Goal: Communication & Community: Answer question/provide support

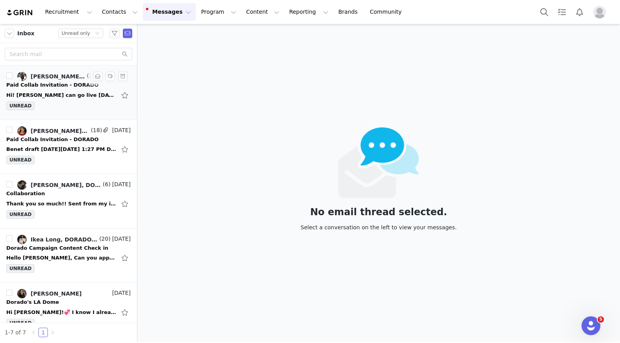
click at [54, 84] on div "Paid Collab Invitation - DORADO" at bounding box center [52, 85] width 92 height 8
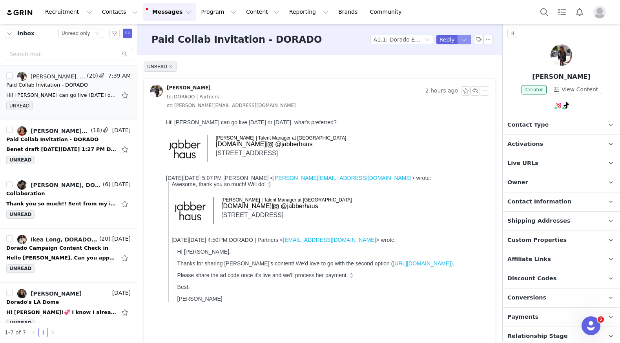
click at [461, 42] on button "button" at bounding box center [464, 39] width 14 height 9
click at [454, 65] on li "Reply All" at bounding box center [456, 66] width 33 height 13
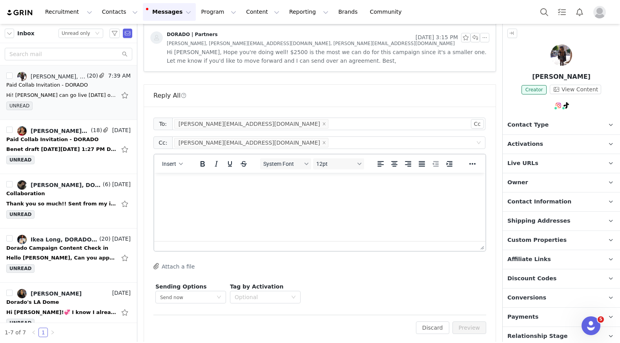
scroll to position [1140, 0]
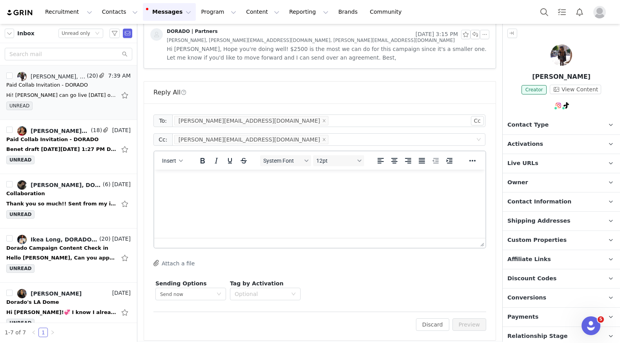
click at [268, 191] on html at bounding box center [319, 180] width 331 height 21
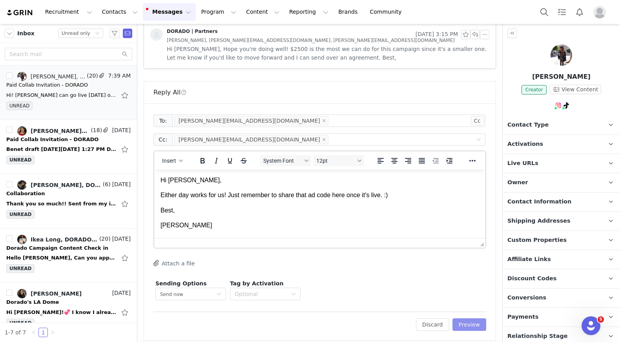
click at [474, 319] on button "Preview" at bounding box center [469, 325] width 34 height 13
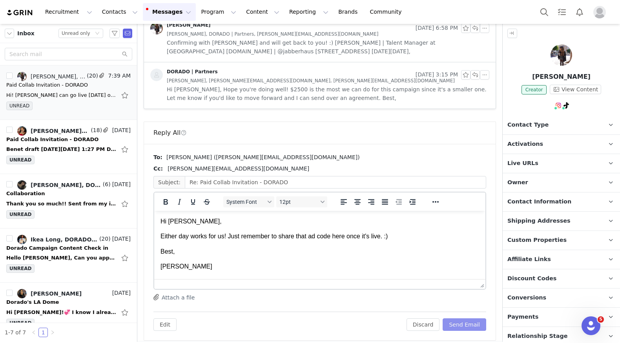
scroll to position [0, 0]
click at [472, 319] on button "Send Email" at bounding box center [465, 325] width 44 height 13
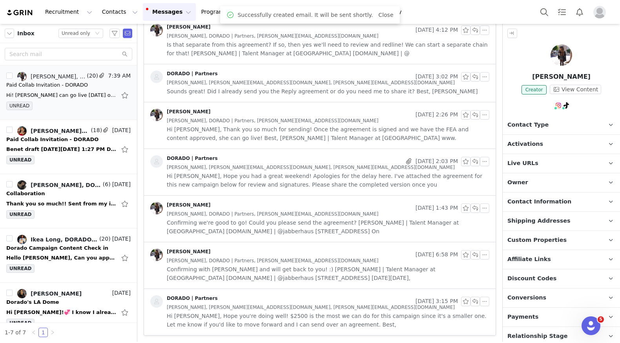
scroll to position [868, 0]
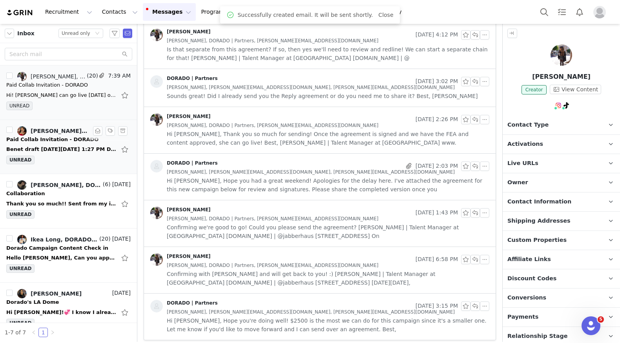
click at [72, 147] on div "Benet draft On Fri, Sep 5, 2025 at 1:27 PM DORADO | Partners <partner@doradofas…" at bounding box center [61, 150] width 110 height 8
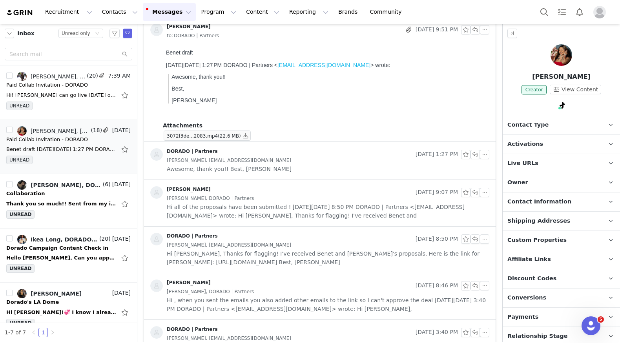
scroll to position [0, 0]
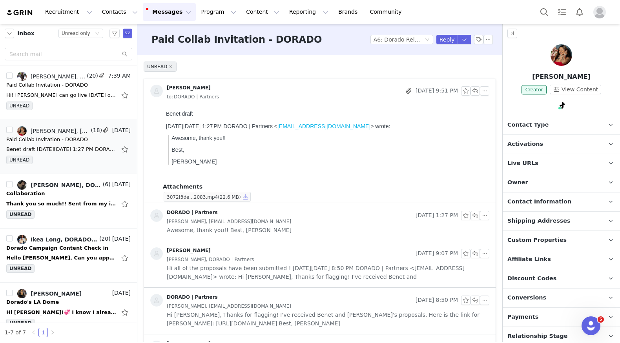
click at [246, 194] on button "button" at bounding box center [245, 196] width 9 height 9
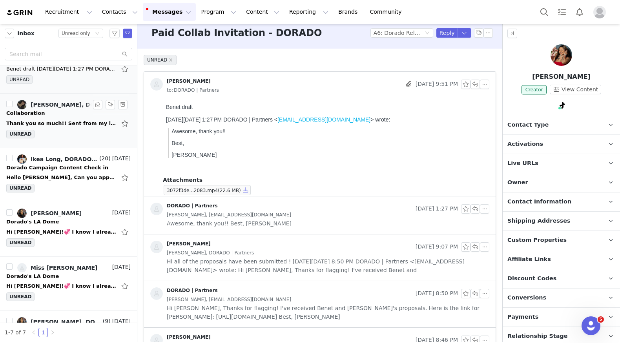
scroll to position [78, 0]
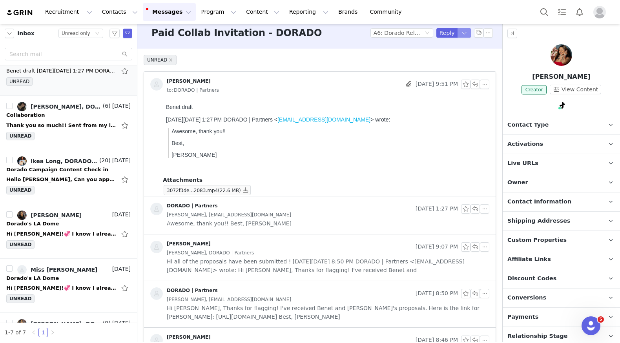
click at [464, 35] on button "button" at bounding box center [464, 32] width 14 height 9
click at [460, 55] on li "Reply All" at bounding box center [456, 59] width 33 height 13
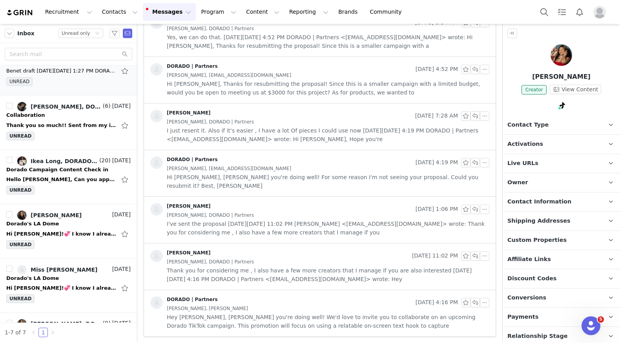
scroll to position [781, 0]
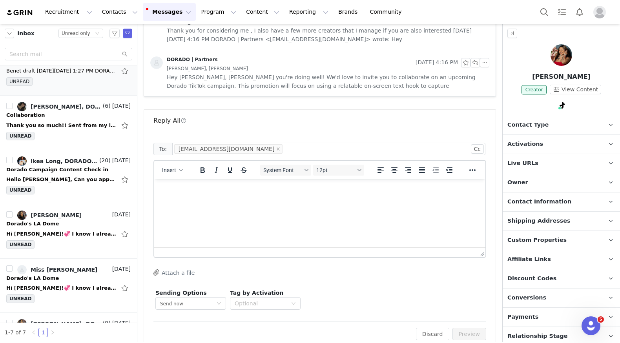
click at [315, 200] on html at bounding box center [319, 189] width 331 height 21
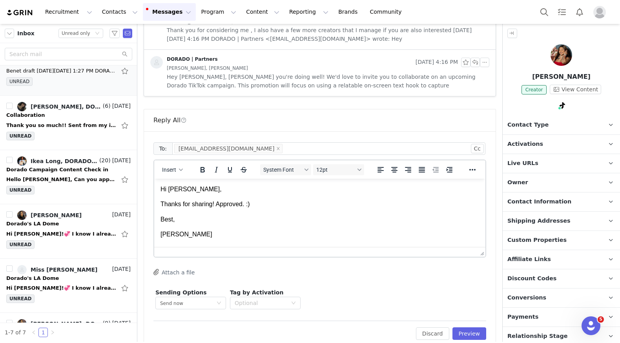
click at [321, 210] on body "Hi Daysi, Thanks for sharing! Approved. :) Best, Jeanette" at bounding box center [319, 212] width 319 height 54
click at [259, 201] on p "Thanks for sharing! Approved. :)" at bounding box center [319, 204] width 319 height 9
click at [220, 205] on p "Thanks for sharing! Approved. :)" at bounding box center [319, 204] width 319 height 9
click at [259, 204] on p "Thanks for sharing! It's approved. :)" at bounding box center [319, 204] width 319 height 9
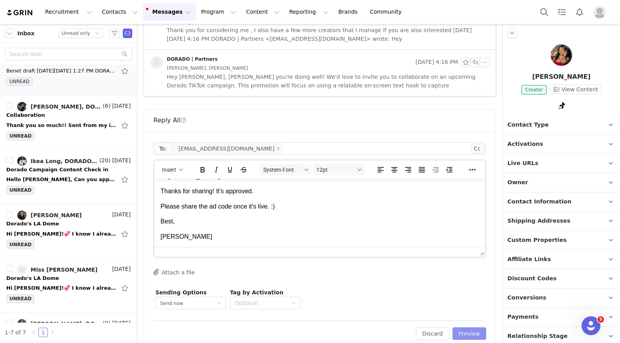
click at [472, 328] on button "Preview" at bounding box center [469, 334] width 34 height 13
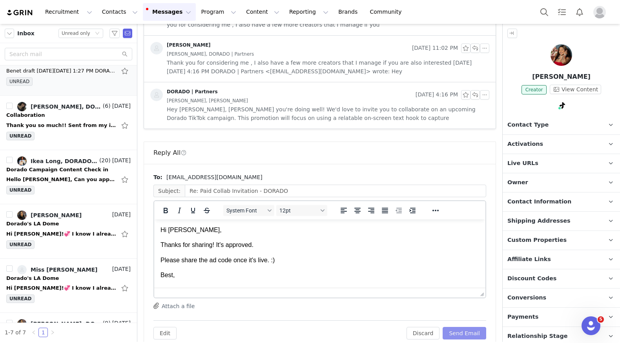
scroll to position [0, 0]
click at [472, 327] on button "Send Email" at bounding box center [465, 333] width 44 height 13
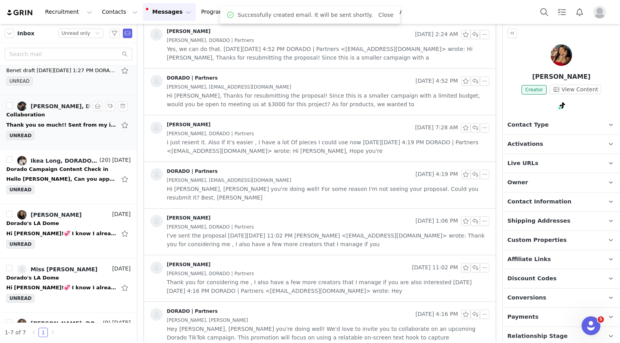
scroll to position [85, 0]
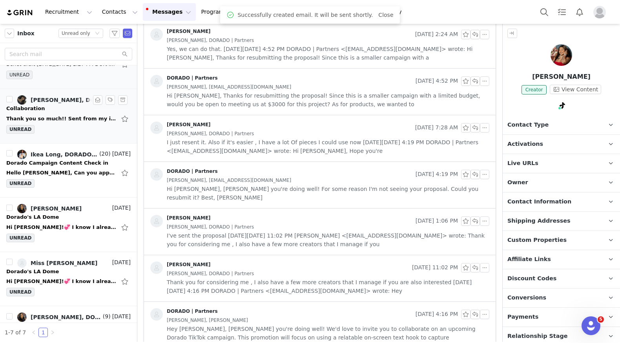
click at [78, 113] on div "Thank you so much!! Sent from my iPhone On Sep 29, 2025, at 7:54 PM, DORADO | P…" at bounding box center [68, 119] width 124 height 13
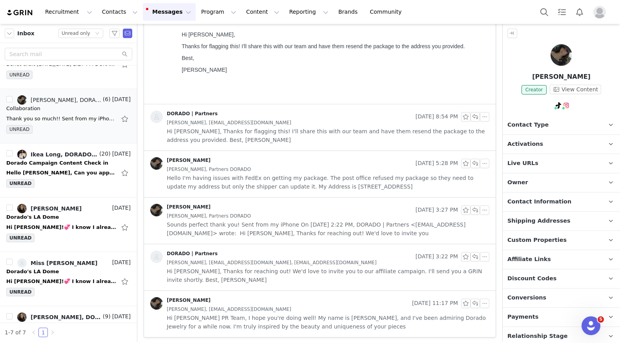
scroll to position [0, 0]
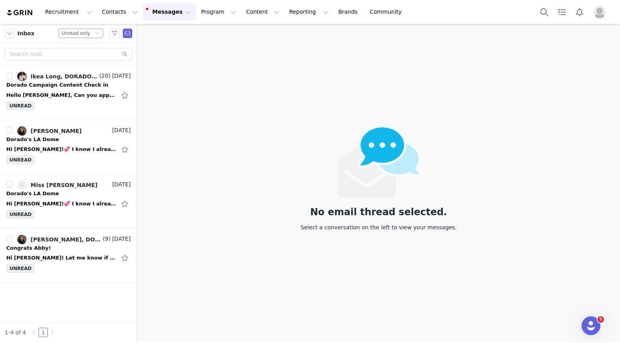
click at [101, 30] on div "Status Unread only" at bounding box center [80, 33] width 45 height 9
click at [98, 46] on li "All threads" at bounding box center [81, 47] width 45 height 13
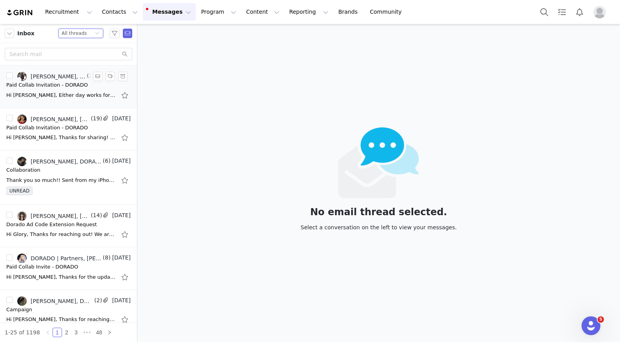
click at [80, 79] on link "[PERSON_NAME], [PERSON_NAME], DORADO | Partners" at bounding box center [51, 76] width 68 height 9
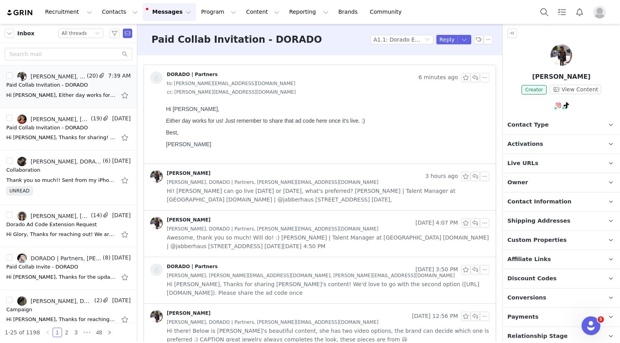
click at [202, 74] on div "DORADO | Partners" at bounding box center [192, 74] width 51 height 6
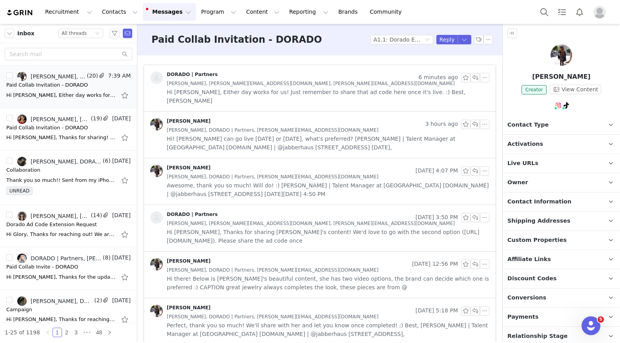
click at [202, 74] on div "DORADO | Partners" at bounding box center [192, 74] width 51 height 6
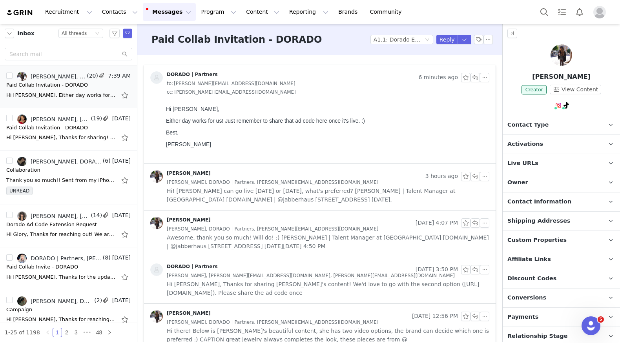
click at [220, 184] on span "Jessica Salgado, DORADO | Partners, aleksandra@jabberhaus.com" at bounding box center [272, 182] width 211 height 9
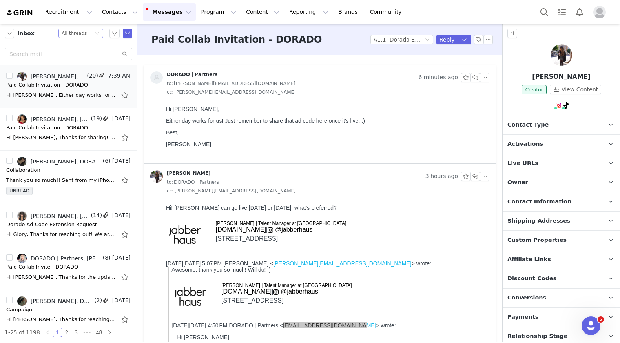
click at [90, 34] on div "Status All threads" at bounding box center [78, 33] width 32 height 9
click at [89, 75] on li "Unread only" at bounding box center [81, 72] width 45 height 13
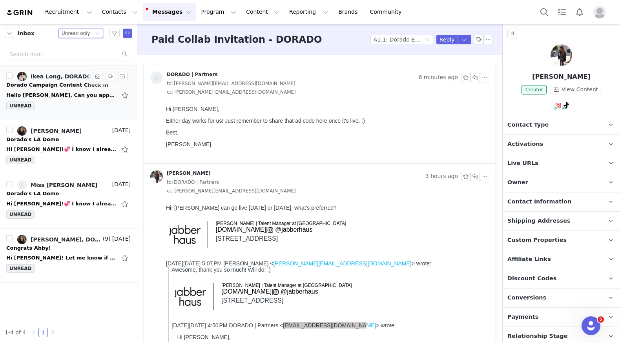
click at [80, 98] on div "Hello [PERSON_NAME], Can you approve the deletion of the other video, I sent a …" at bounding box center [61, 95] width 110 height 8
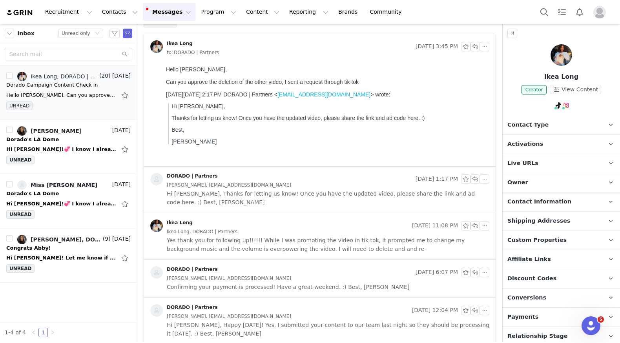
scroll to position [46, 0]
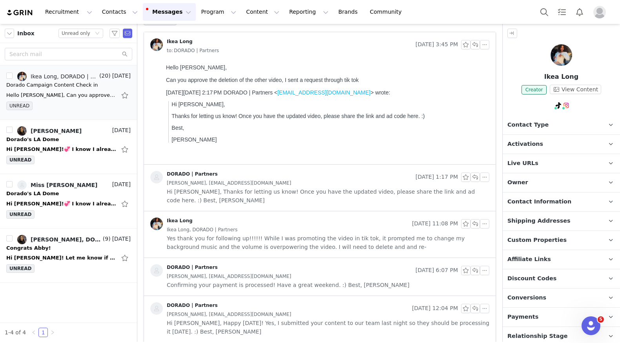
click at [251, 195] on span "Hi Ikea, Thanks for letting us know! Once you have the updated video, please sh…" at bounding box center [328, 196] width 323 height 17
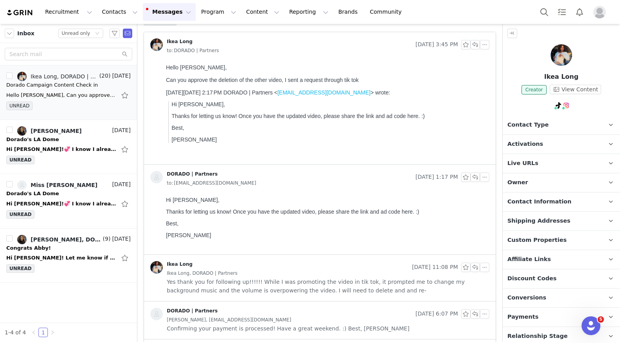
scroll to position [0, 0]
click at [264, 298] on div "Ikea Long Sep 26, 2025 11:08 PM Ikea Long, DORADO | Partners Yes thank you for …" at bounding box center [320, 278] width 352 height 46
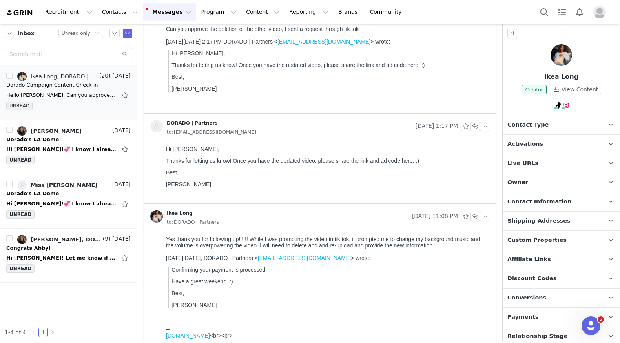
scroll to position [122, 0]
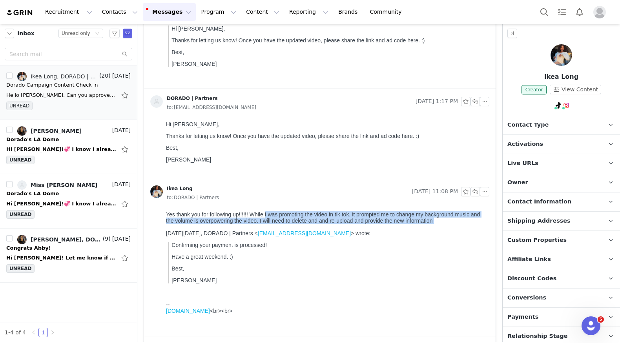
drag, startPoint x: 264, startPoint y: 213, endPoint x: 444, endPoint y: 226, distance: 180.5
click at [444, 226] on body "Yes thank you for following up!!!!!! While I was promoting the video in tik tok…" at bounding box center [326, 272] width 320 height 122
copy body "I was promoting the video in tik tok, it prompted me to change my background mu…"
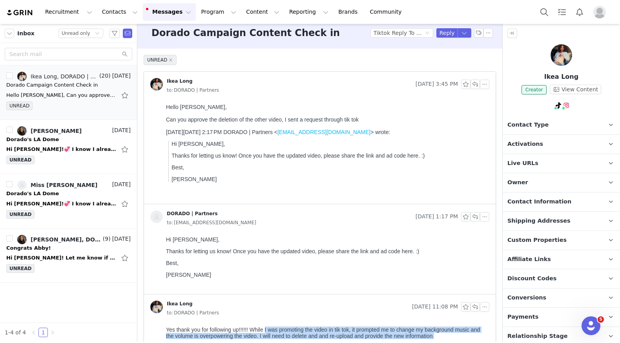
scroll to position [0, 0]
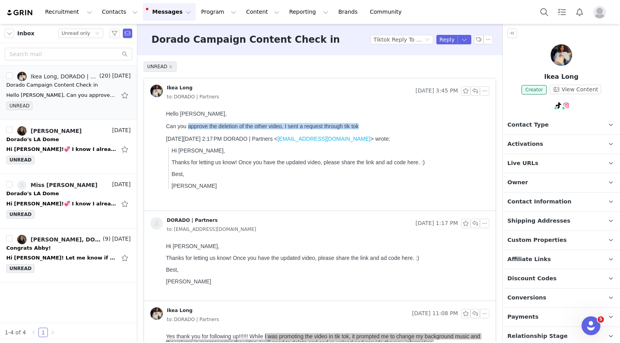
drag, startPoint x: 188, startPoint y: 127, endPoint x: 369, endPoint y: 129, distance: 181.7
click at [369, 129] on div "Can you approve the deletion of the other video, I sent a request through tik t…" at bounding box center [326, 126] width 320 height 6
copy div "approve the deletion of the other video, I sent a request through tik tok"
click at [97, 74] on button "button" at bounding box center [97, 76] width 9 height 9
